Goal: Transaction & Acquisition: Purchase product/service

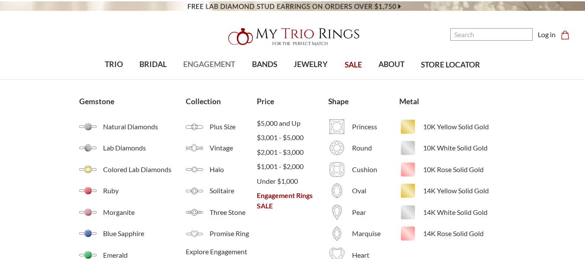
click at [210, 67] on span "ENGAGEMENT" at bounding box center [209, 64] width 52 height 11
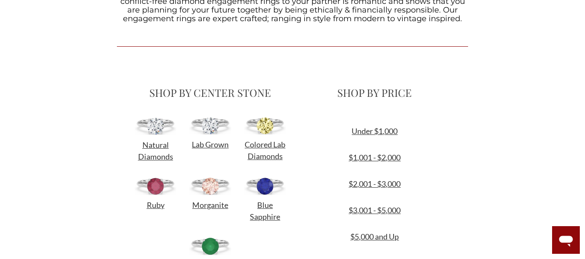
scroll to position [283, 0]
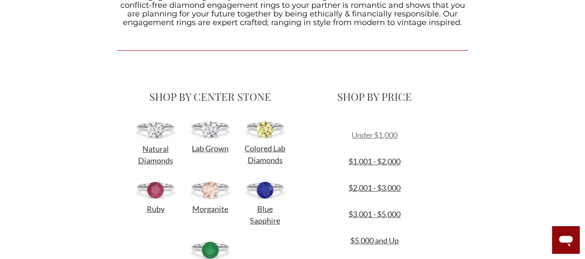
click at [387, 135] on link "Under $1,000" at bounding box center [374, 135] width 46 height 10
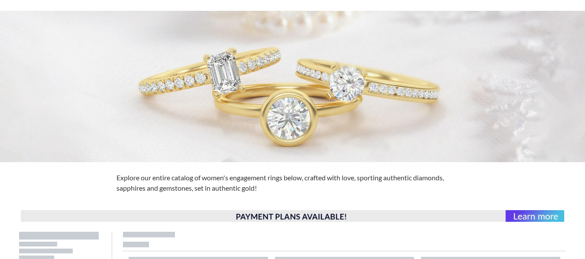
scroll to position [19, 0]
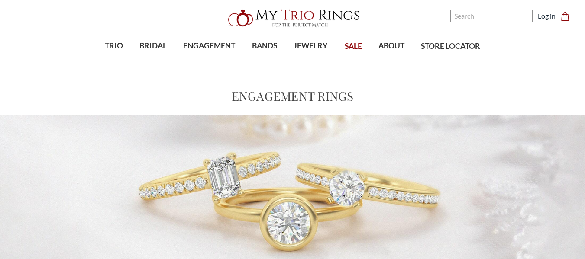
click at [356, 46] on span "SALE" at bounding box center [352, 46] width 17 height 11
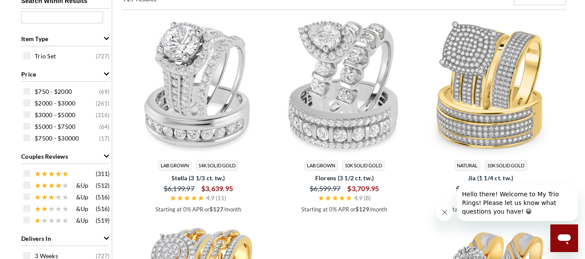
scroll to position [543, 0]
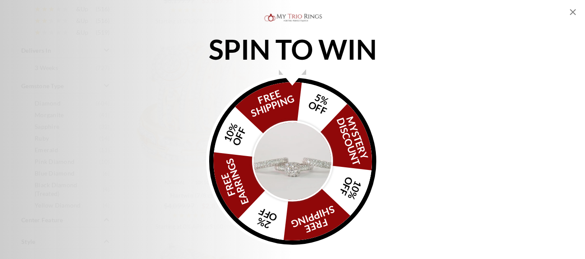
click at [572, 13] on icon "Close popup" at bounding box center [572, 12] width 10 height 10
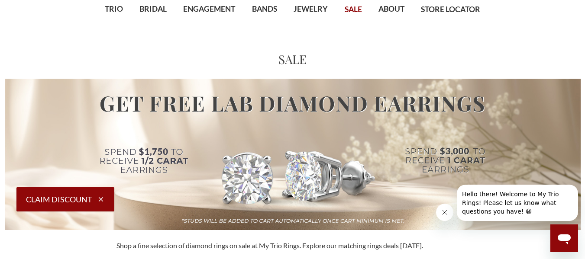
scroll to position [0, 0]
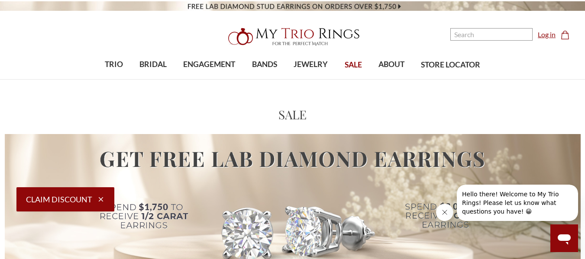
click at [548, 33] on link "Log in" at bounding box center [546, 34] width 18 height 10
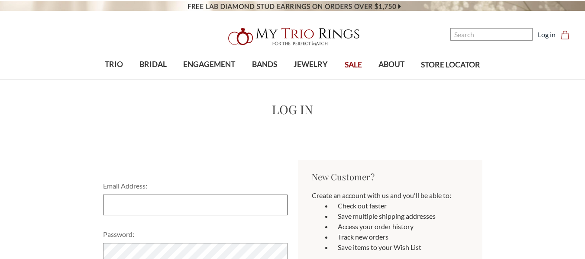
type input "[EMAIL_ADDRESS][DOMAIN_NAME]"
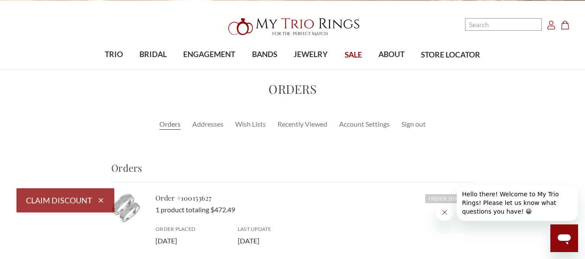
scroll to position [10, 0]
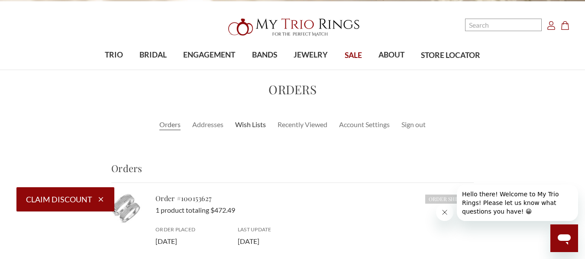
click at [257, 122] on link "Wish Lists" at bounding box center [250, 124] width 31 height 10
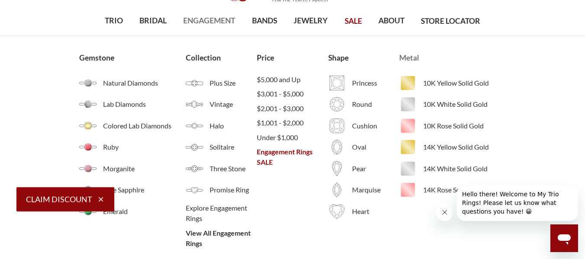
scroll to position [44, 0]
click at [411, 103] on img at bounding box center [407, 103] width 17 height 17
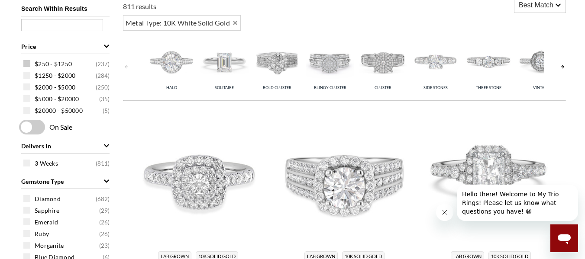
click at [28, 60] on span at bounding box center [26, 63] width 7 height 7
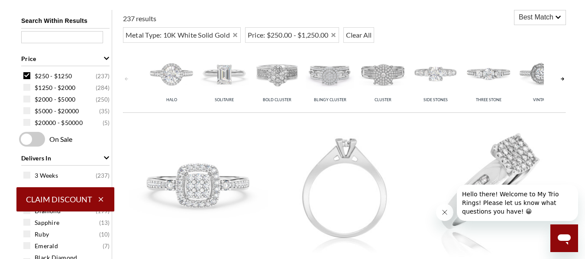
select select "US"
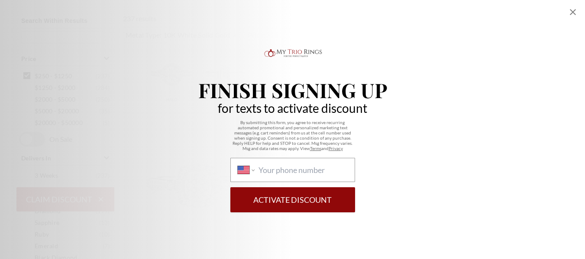
scroll to position [383, 0]
click at [343, 164] on div "International [GEOGRAPHIC_DATA] [GEOGRAPHIC_DATA] [GEOGRAPHIC_DATA] [GEOGRAPHIC…" at bounding box center [292, 170] width 125 height 24
click at [254, 165] on select "International [GEOGRAPHIC_DATA] [GEOGRAPHIC_DATA] [GEOGRAPHIC_DATA] [GEOGRAPHIC…" at bounding box center [246, 170] width 17 height 10
click at [314, 169] on input "International [GEOGRAPHIC_DATA] [GEOGRAPHIC_DATA] [GEOGRAPHIC_DATA] [GEOGRAPHIC…" at bounding box center [302, 170] width 89 height 10
type input "[PHONE_NUMBER]"
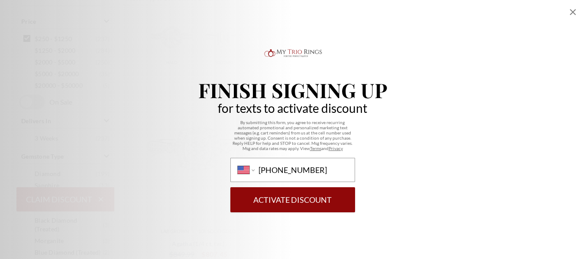
click at [314, 203] on button "Activate Discount" at bounding box center [292, 199] width 125 height 25
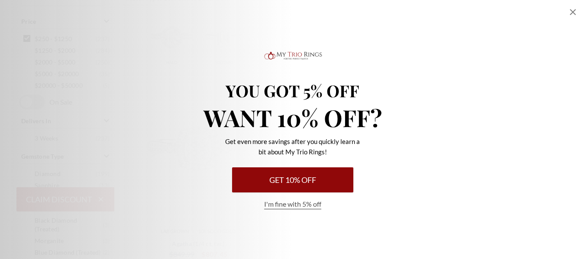
click at [575, 11] on icon "Close popup" at bounding box center [572, 12] width 10 height 10
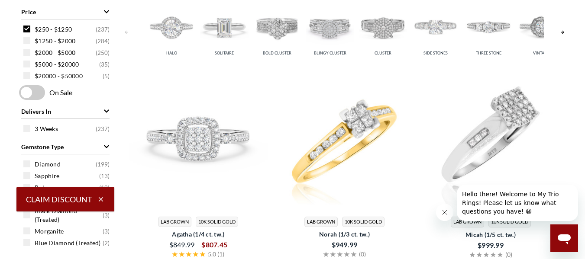
scroll to position [392, 0]
click at [29, 87] on span at bounding box center [32, 93] width 26 height 15
click at [21, 93] on input "checkbox" at bounding box center [21, 93] width 0 height 0
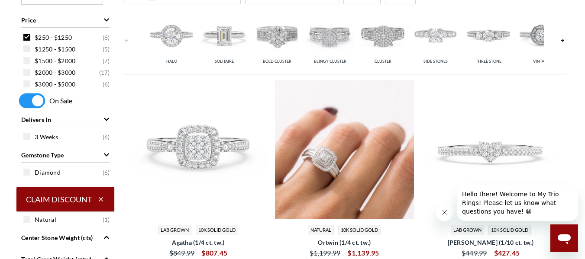
scroll to position [383, 0]
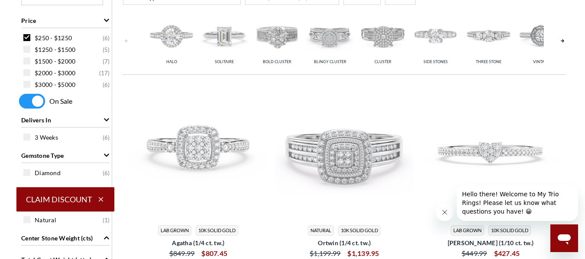
click at [35, 102] on span at bounding box center [32, 101] width 26 height 15
click at [21, 102] on input "checkbox" at bounding box center [21, 102] width 0 height 0
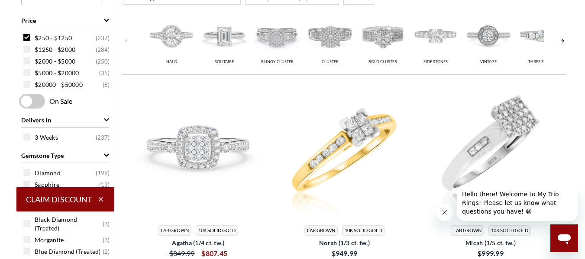
scroll to position [345, 0]
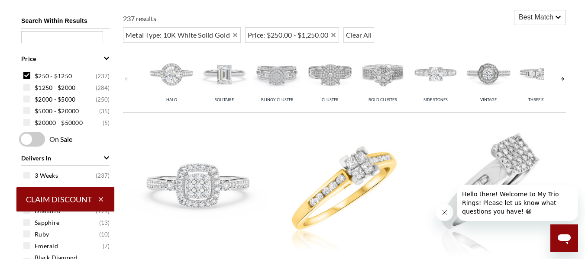
click at [333, 80] on img at bounding box center [329, 73] width 48 height 48
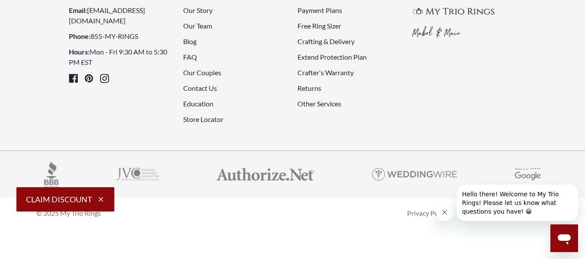
scroll to position [2405, 0]
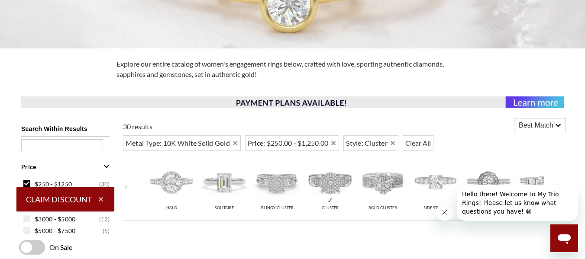
scroll to position [385, 0]
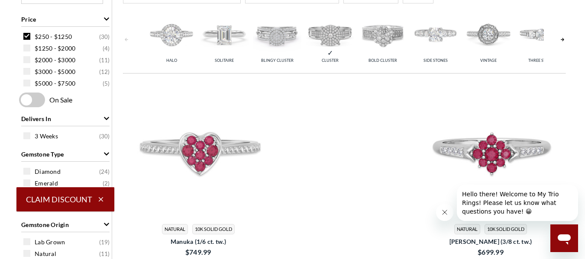
click at [27, 34] on span at bounding box center [26, 36] width 7 height 7
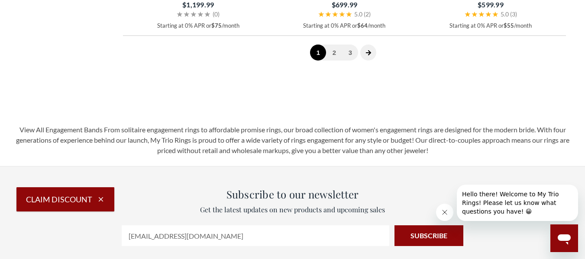
scroll to position [2483, 0]
click at [335, 53] on link "2" at bounding box center [334, 52] width 16 height 16
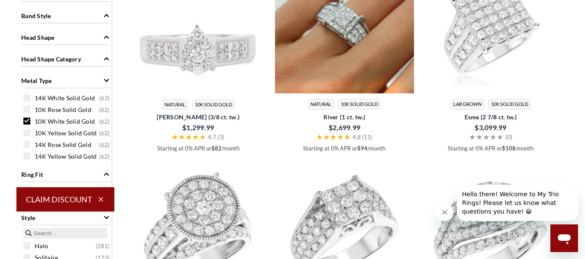
scroll to position [715, 0]
